Goal: Register for event/course

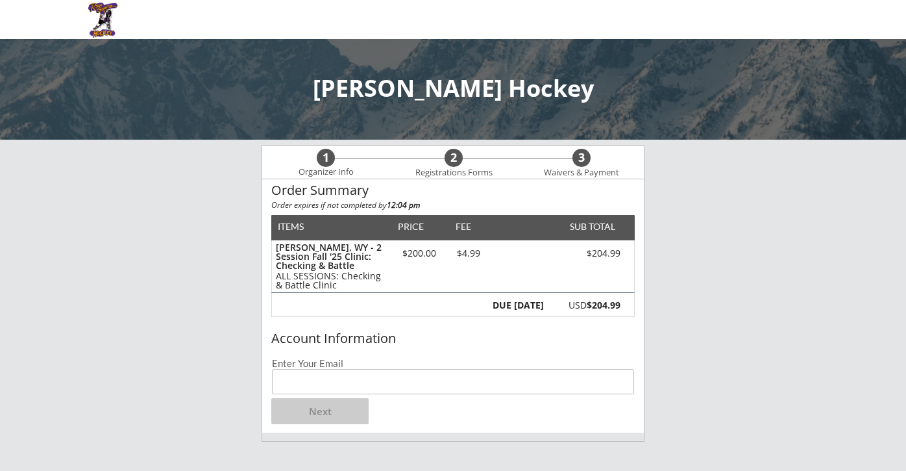
click at [312, 382] on input "email" at bounding box center [453, 381] width 362 height 25
type input "[EMAIL_ADDRESS][DOMAIN_NAME]"
click at [322, 410] on button "Next" at bounding box center [319, 411] width 97 height 26
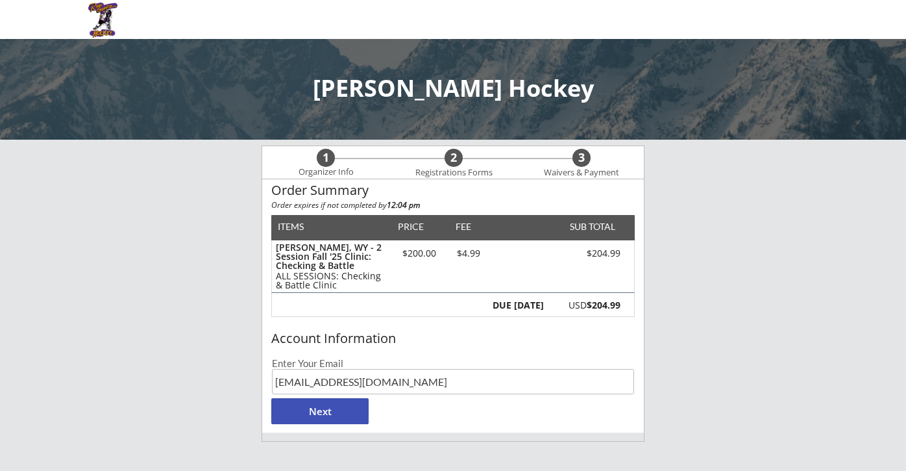
scroll to position [1, 0]
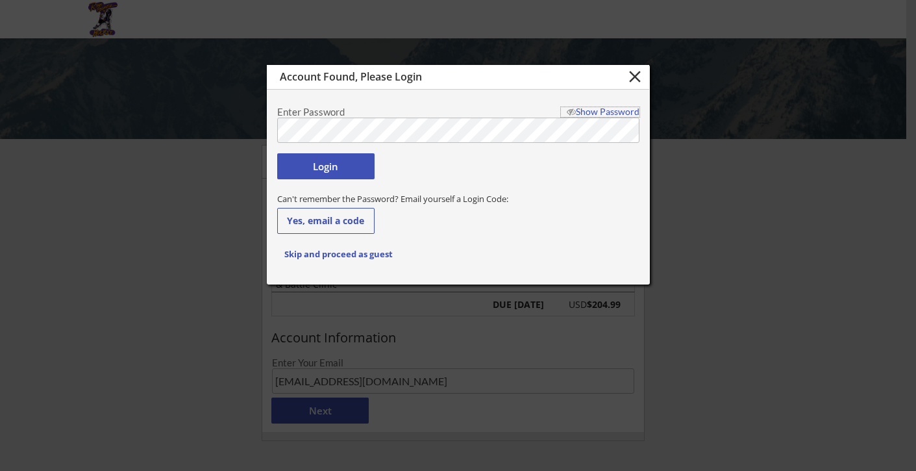
click at [594, 108] on div "Show Password" at bounding box center [600, 111] width 79 height 9
click at [344, 166] on button "Login" at bounding box center [325, 166] width 97 height 26
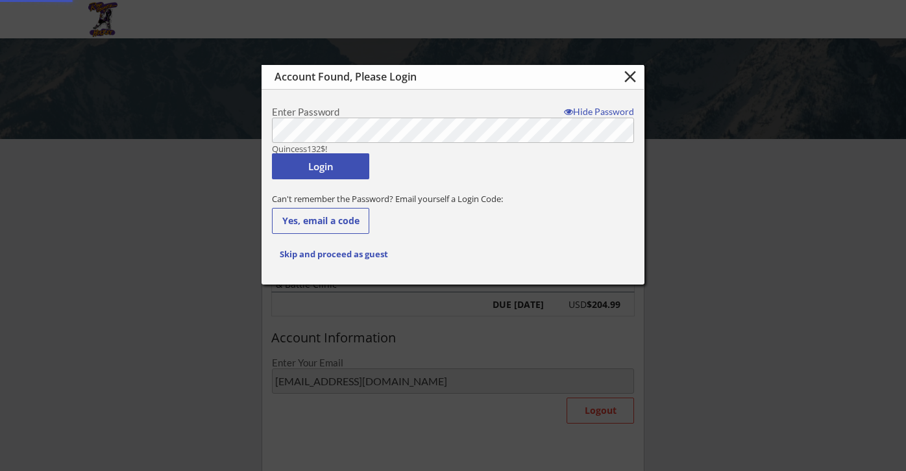
type input "[PERSON_NAME]"
type input "[PHONE_NUMBER]"
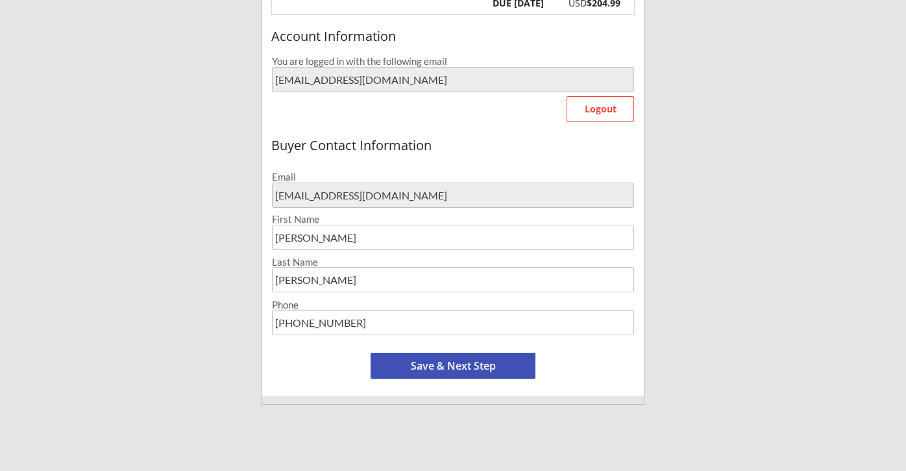
scroll to position [324, 0]
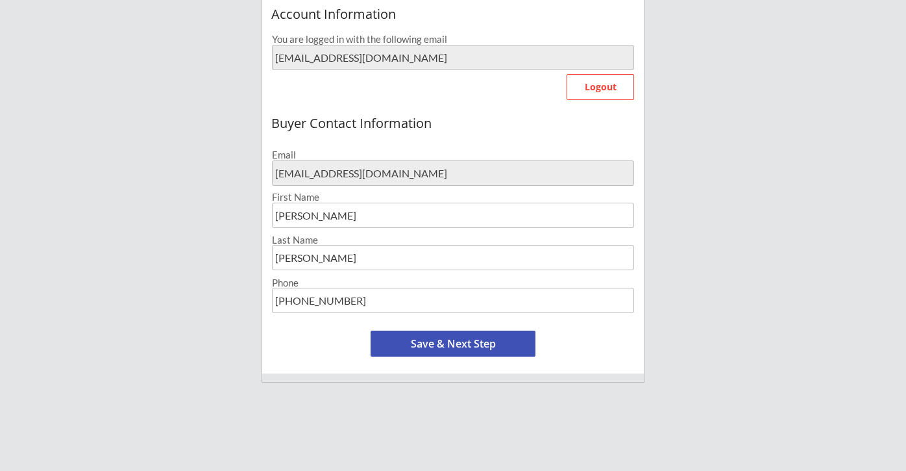
click at [441, 345] on button "Save & Next Step" at bounding box center [453, 343] width 165 height 26
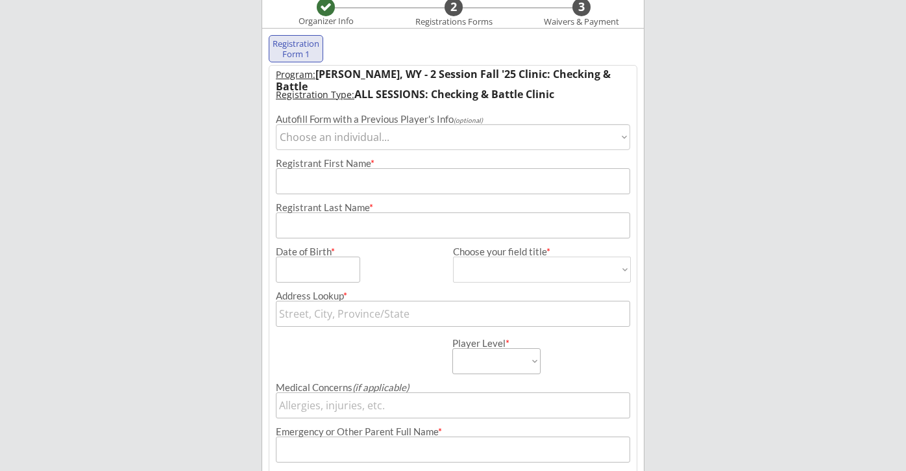
scroll to position [132, 0]
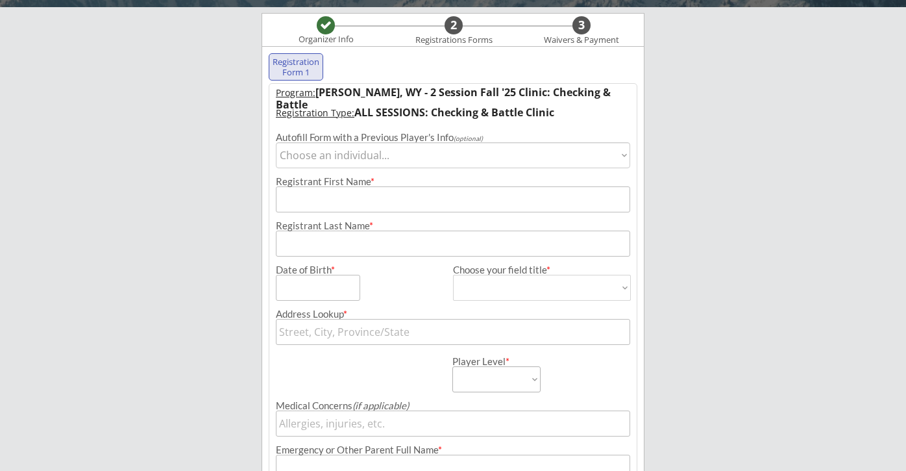
select select ""1348695171700984260__LOOKUP__1723060910120x874112848539680800""
type input "[PERSON_NAME]"
type input "[DATE]"
type input "[PERSON_NAME], [GEOGRAPHIC_DATA], [GEOGRAPHIC_DATA]"
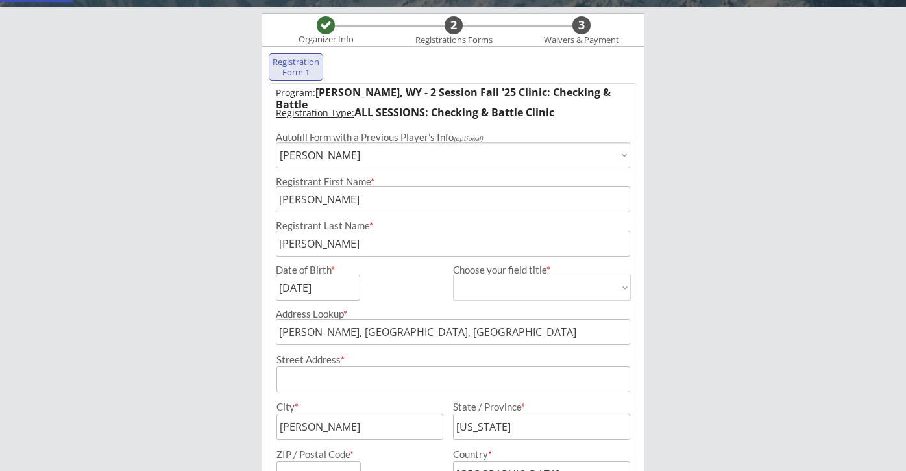
select select ""U13-14 A/B""
type input "[PERSON_NAME]"
type input "[PHONE_NUMBER]"
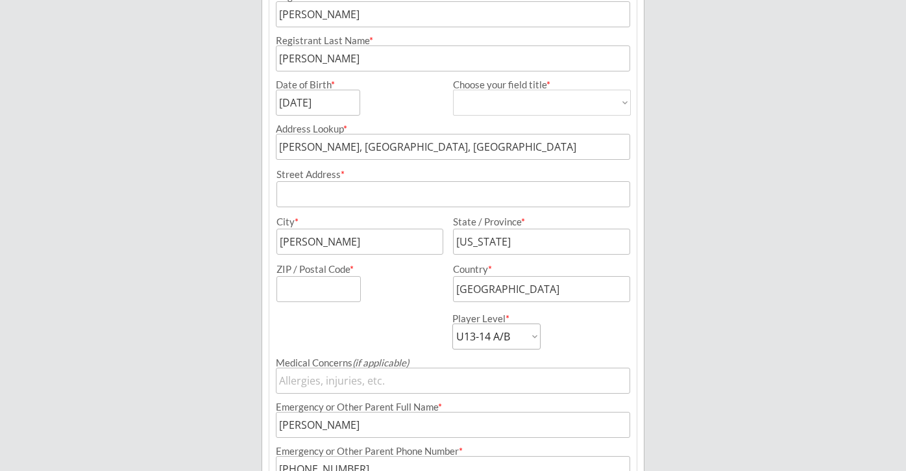
scroll to position [339, 0]
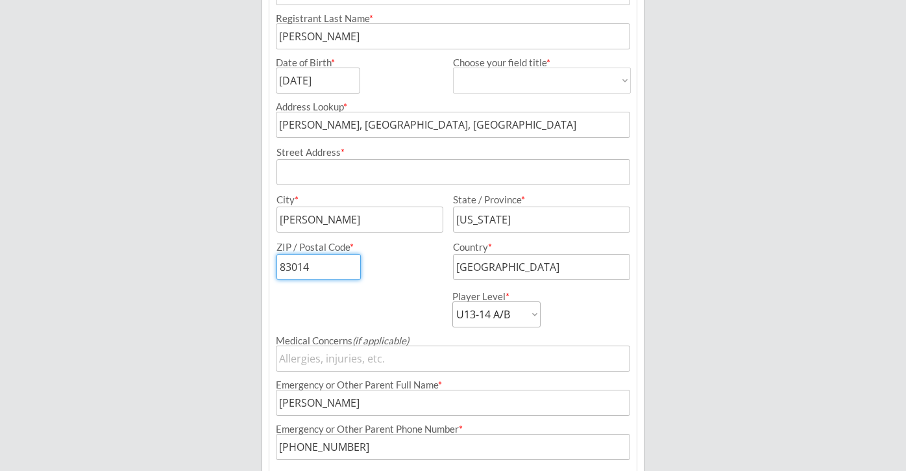
type input "83014"
click at [710, 319] on div "[PERSON_NAME] Hockey Organizer Info 2 Registrations Forms 3 Waivers & Payment R…" at bounding box center [453, 122] width 906 height 922
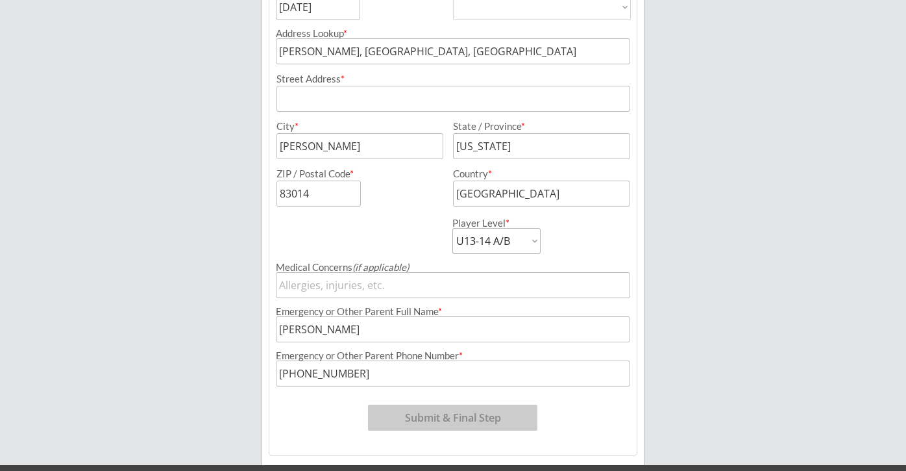
scroll to position [451, 0]
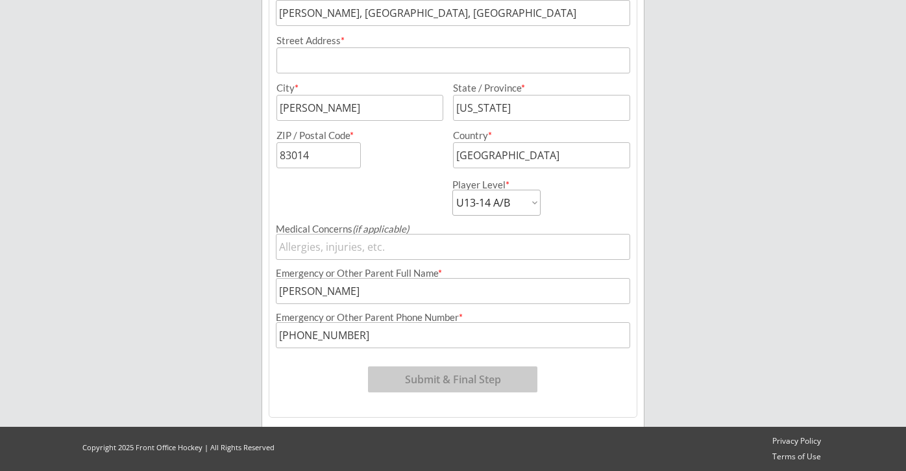
click at [430, 384] on button "Submit & Final Step" at bounding box center [452, 379] width 169 height 26
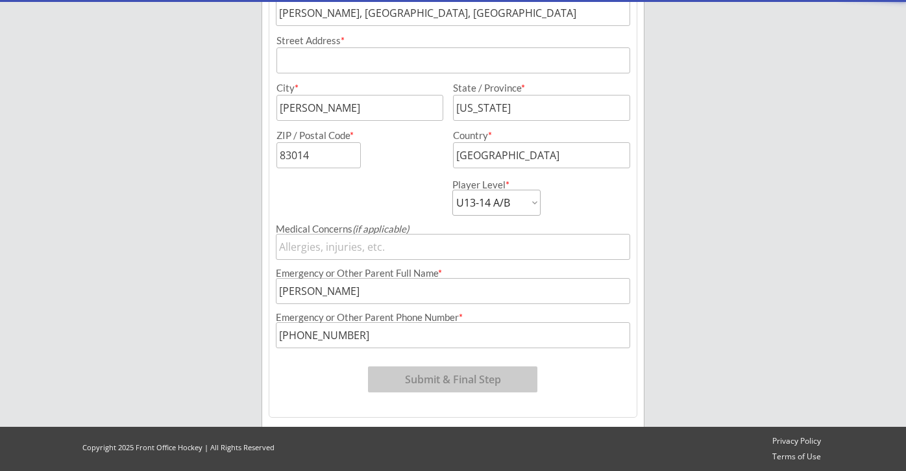
scroll to position [342, 0]
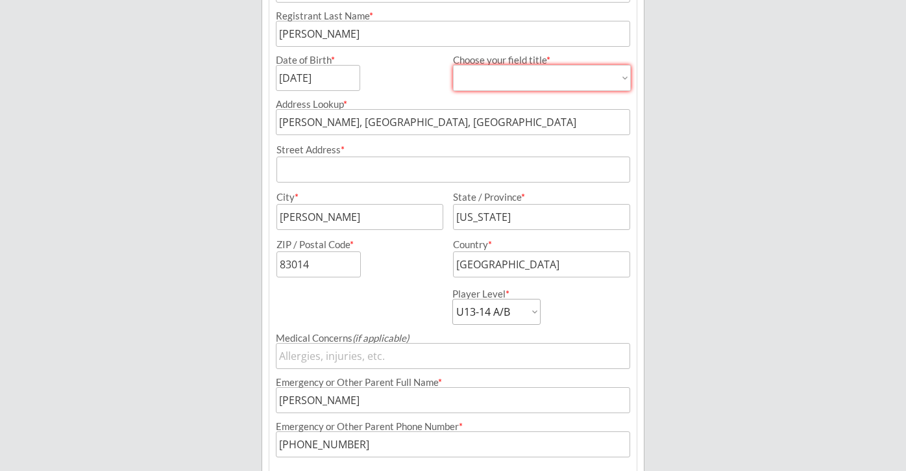
select select ""[DEMOGRAPHIC_DATA]""
type input "[DEMOGRAPHIC_DATA]"
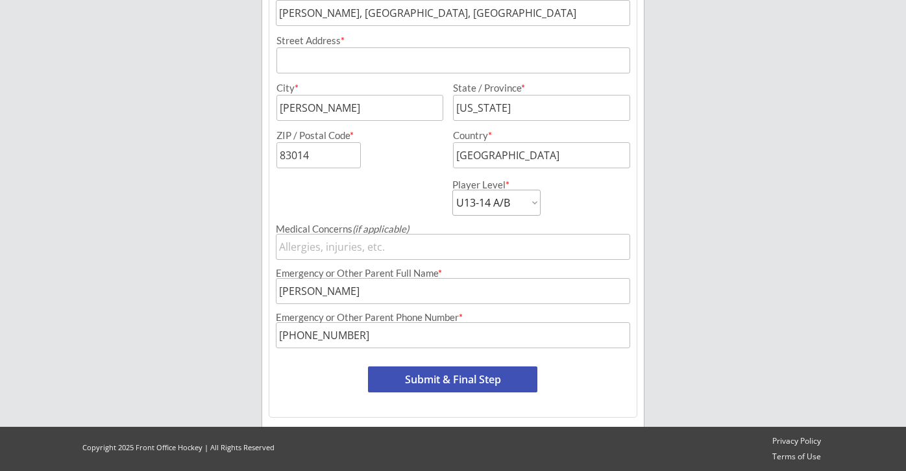
click at [412, 386] on button "Submit & Final Step" at bounding box center [452, 379] width 169 height 26
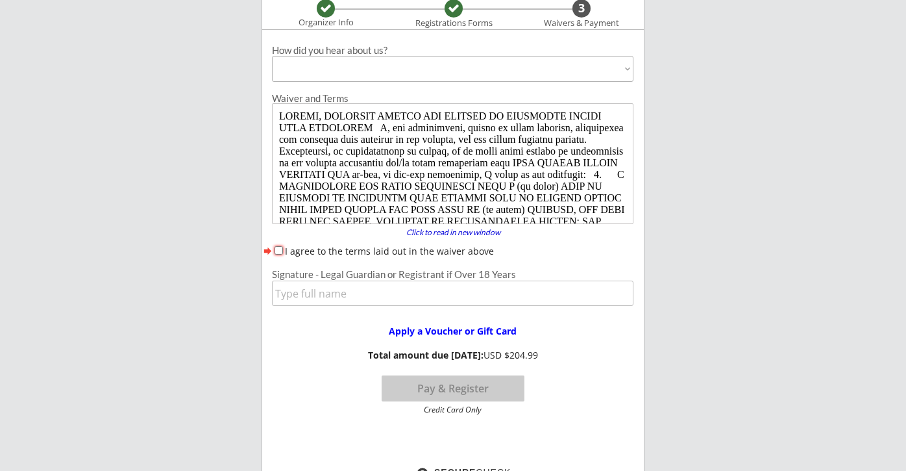
scroll to position [145, 0]
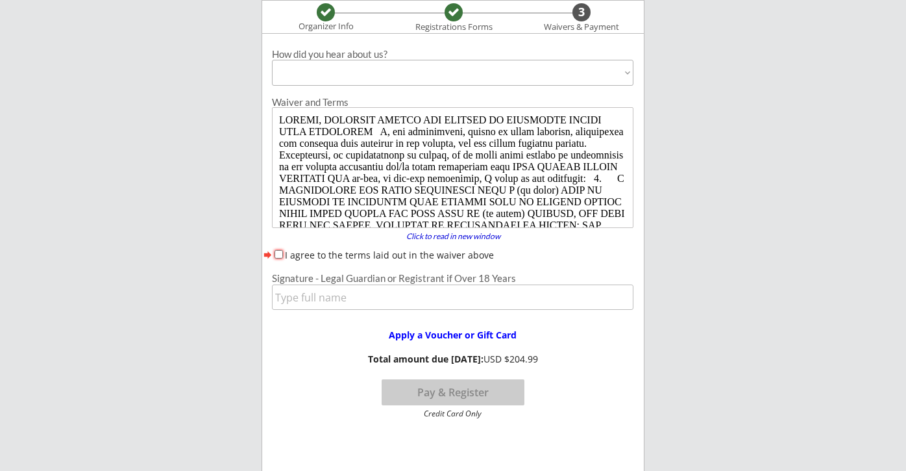
click at [279, 253] on input "I agree to the terms laid out in the waiver above" at bounding box center [279, 254] width 8 height 8
checkbox input "true"
click at [319, 296] on input "input" at bounding box center [453, 296] width 362 height 25
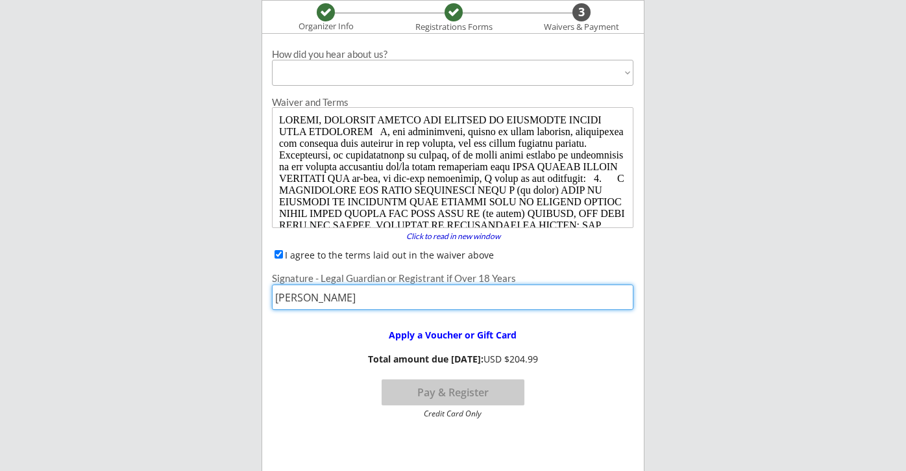
type input "[PERSON_NAME]"
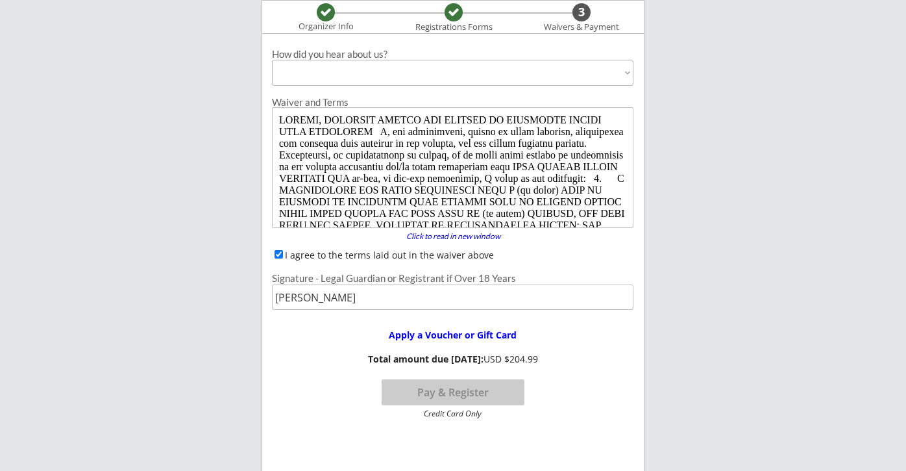
click at [565, 373] on div "Apply a Voucher or Gift Card Total amount due [DATE]: USD $204.99 Pay & Registe…" at bounding box center [452, 367] width 381 height 99
click at [485, 391] on button "Pay & Register" at bounding box center [453, 392] width 143 height 26
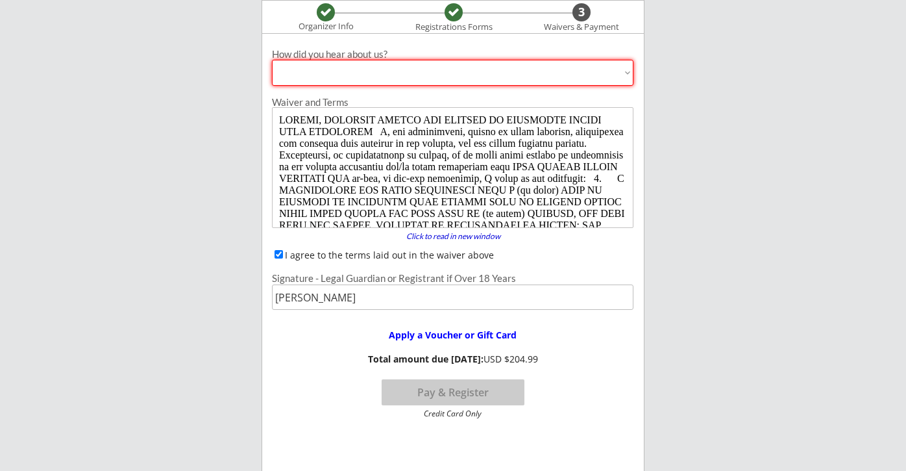
select select ""Past Participant""
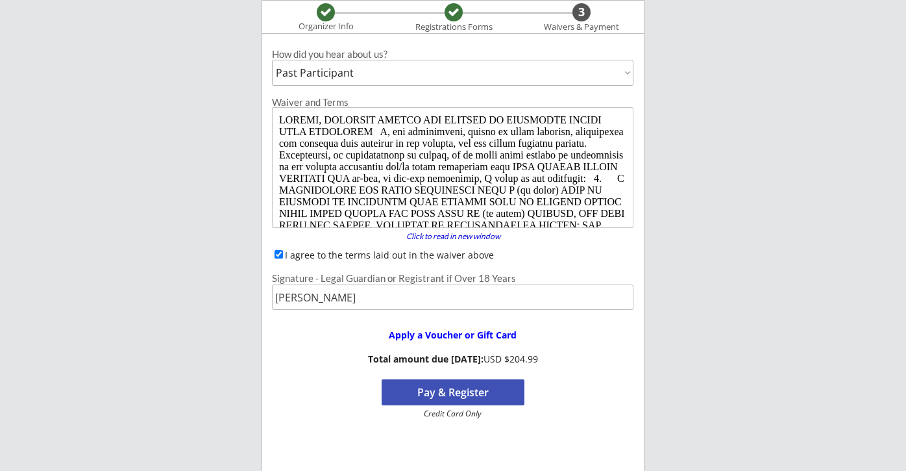
click at [466, 390] on button "Pay & Register" at bounding box center [453, 392] width 143 height 26
